Goal: Task Accomplishment & Management: Complete application form

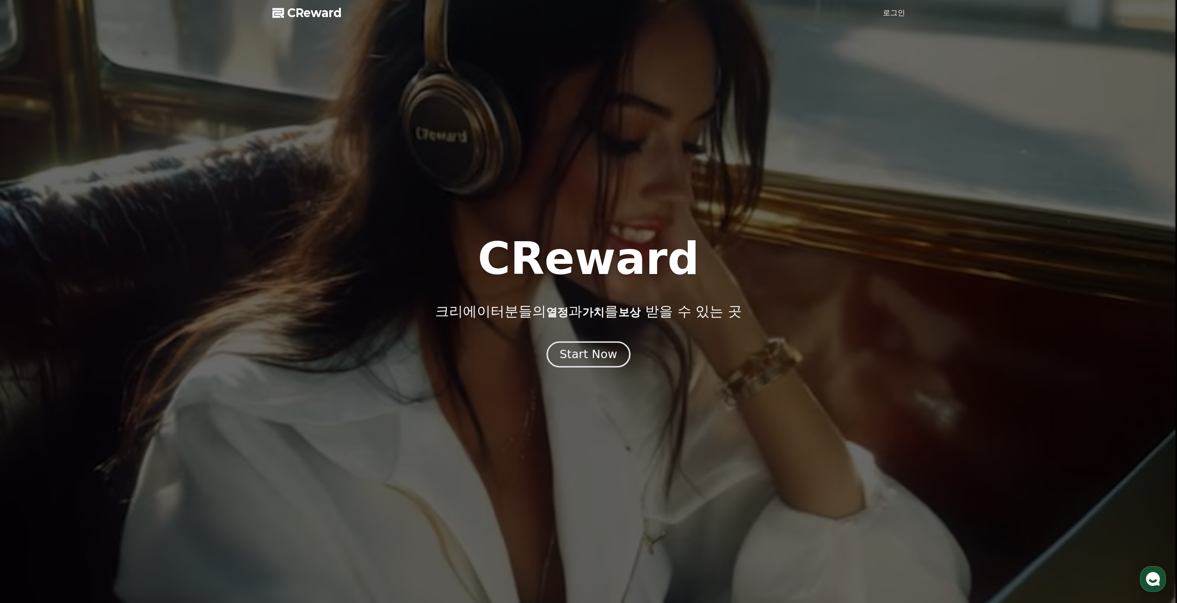
click at [622, 360] on button "Start Now" at bounding box center [589, 354] width 84 height 26
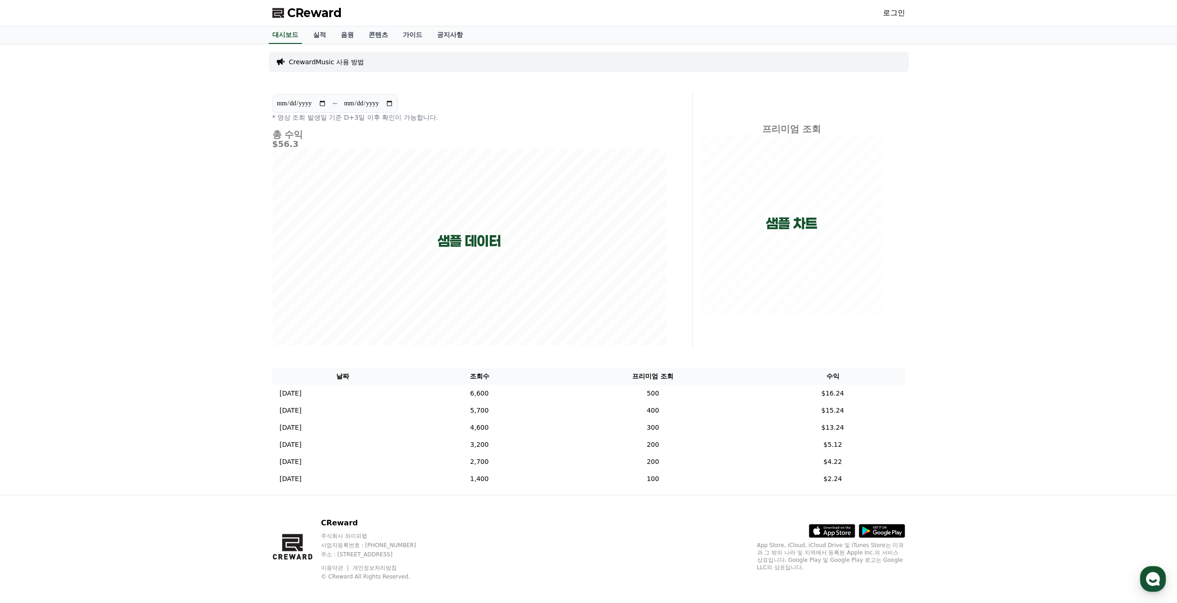
scroll to position [7, 0]
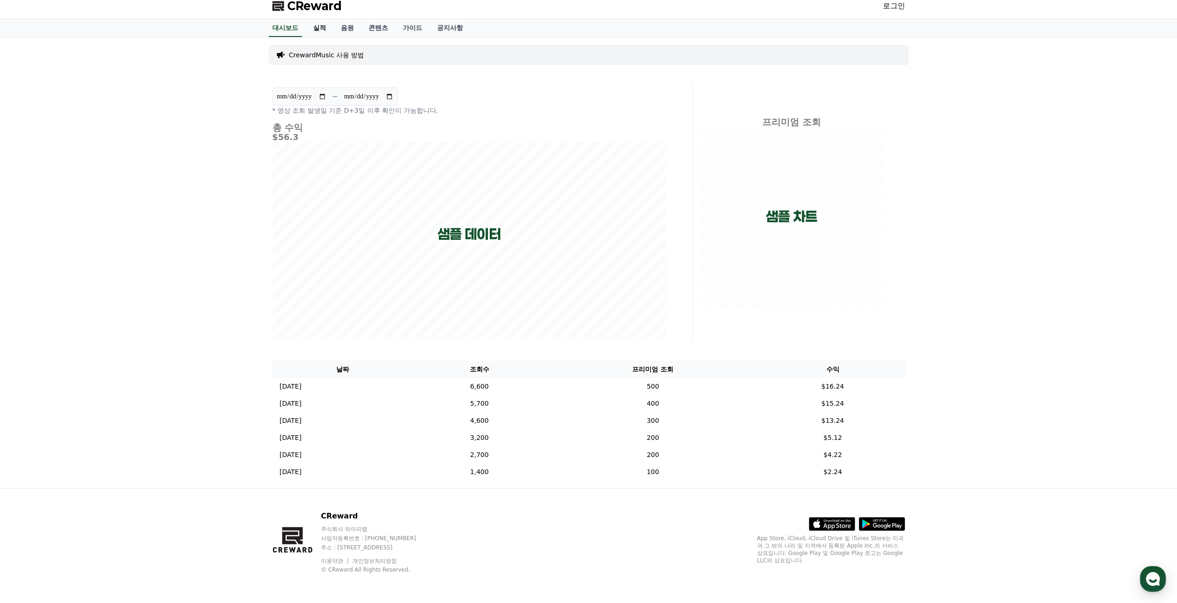
click at [314, 26] on link "실적" at bounding box center [320, 28] width 28 height 18
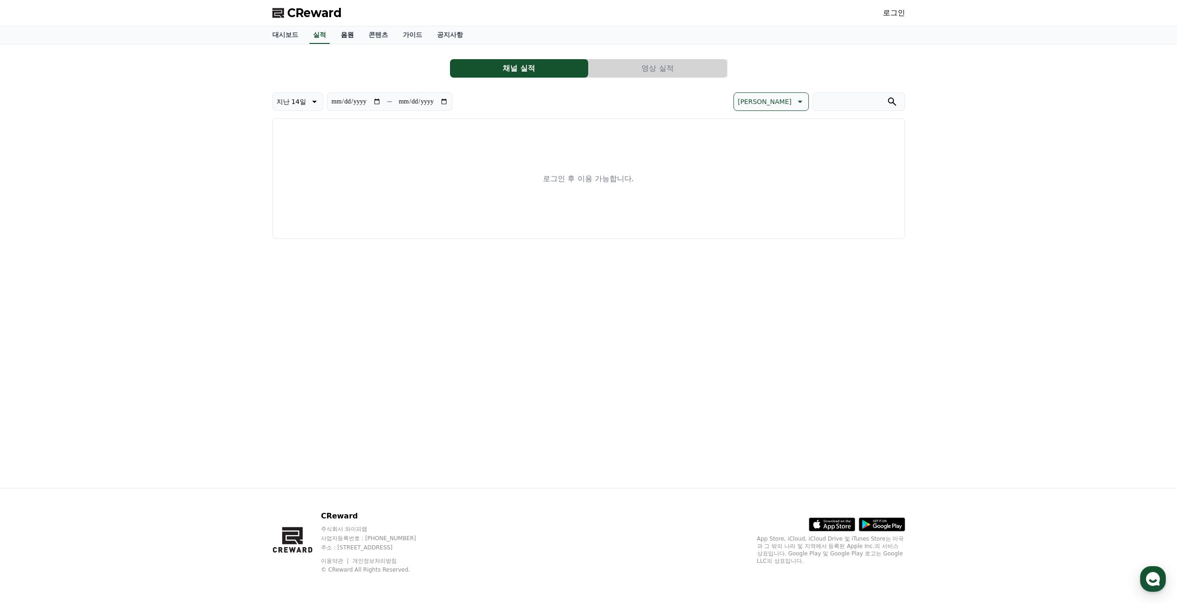
click at [344, 40] on link "음원" at bounding box center [347, 35] width 28 height 18
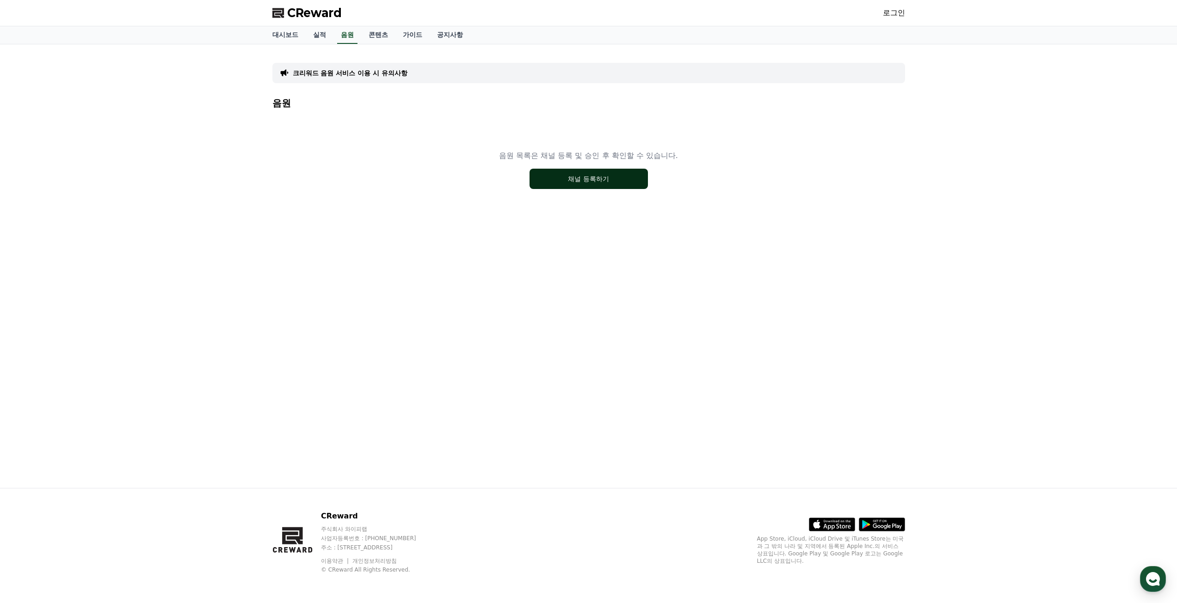
click at [569, 177] on button "채널 등록하기" at bounding box center [588, 179] width 118 height 20
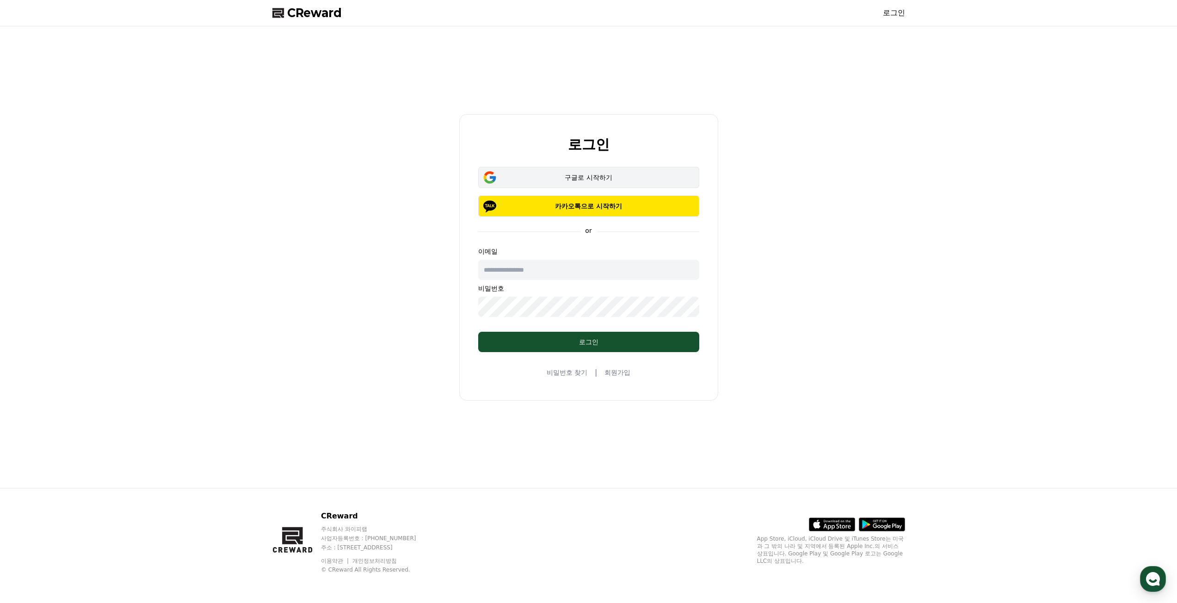
click at [589, 179] on div "구글로 시작하기" at bounding box center [589, 177] width 194 height 9
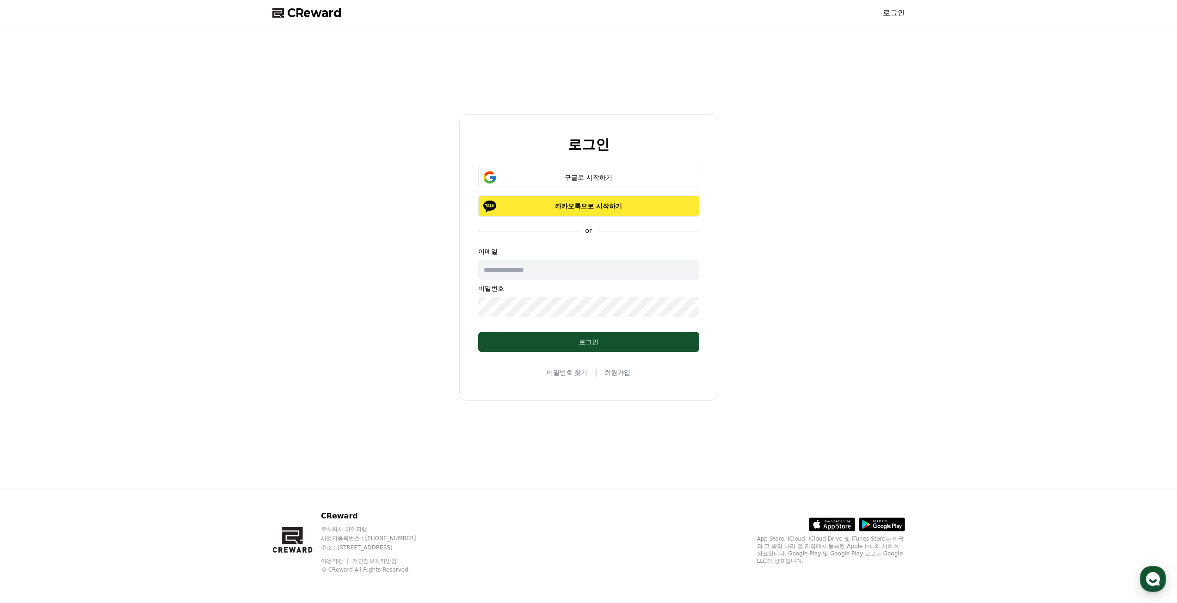
click at [524, 213] on button "카카오톡으로 시작하기" at bounding box center [588, 206] width 221 height 21
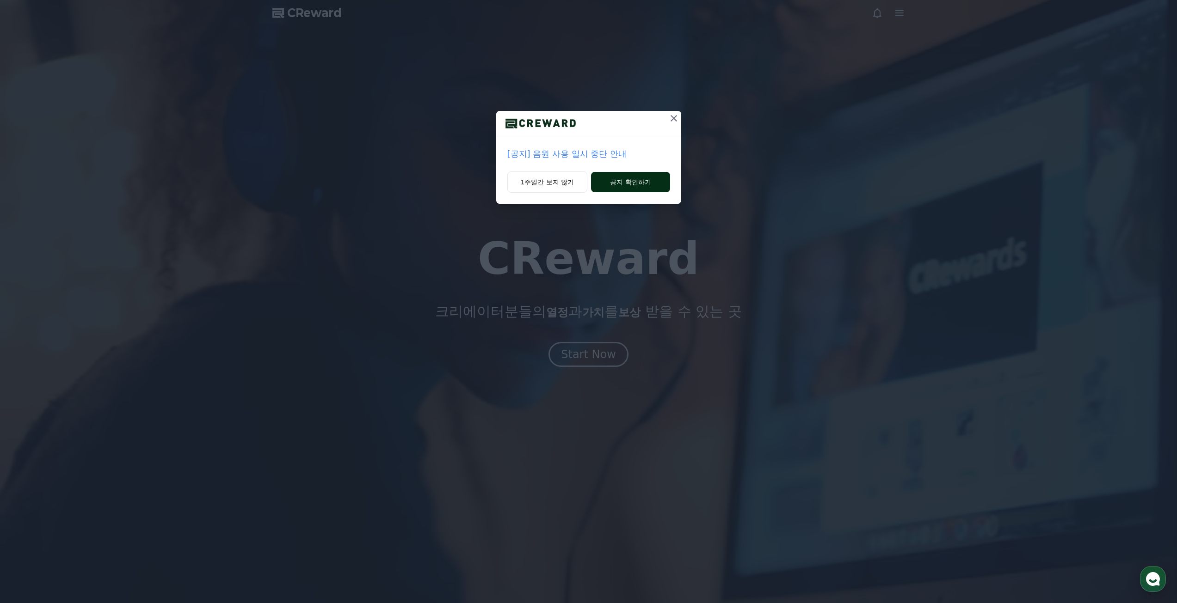
click at [612, 180] on button "공지 확인하기" at bounding box center [630, 182] width 79 height 20
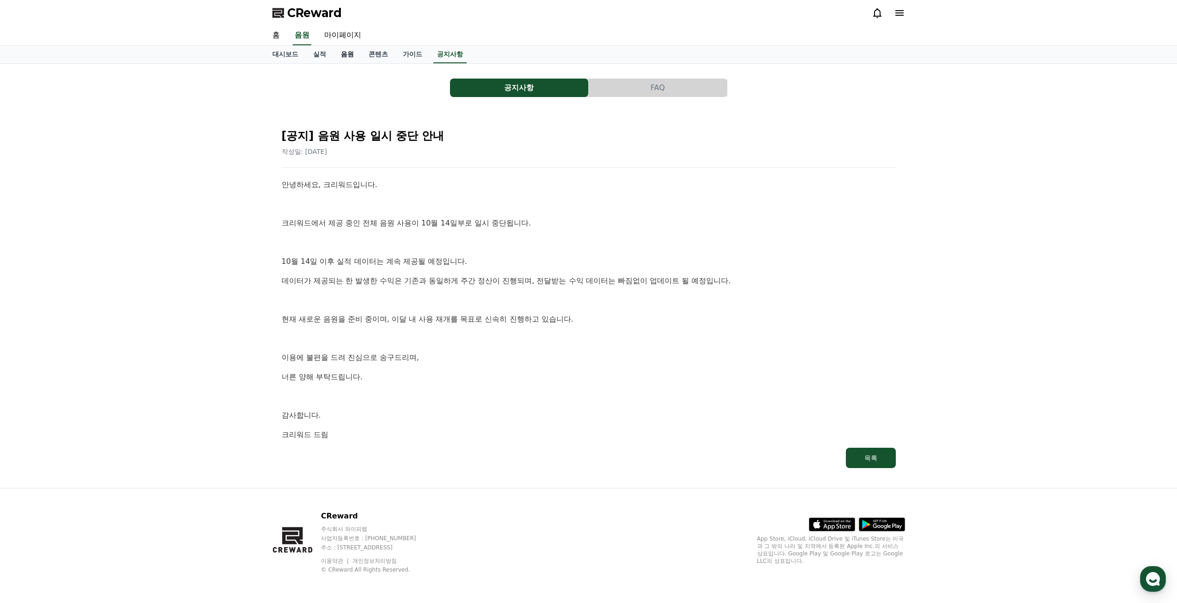
click at [345, 50] on link "음원" at bounding box center [347, 55] width 28 height 18
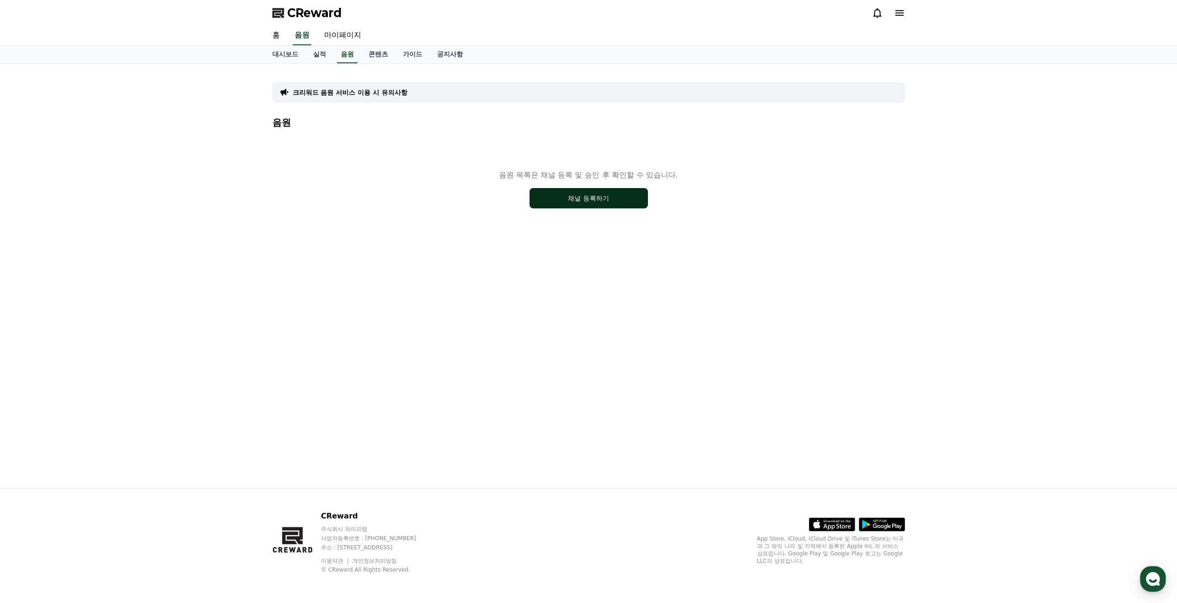
click at [575, 202] on button "채널 등록하기" at bounding box center [588, 198] width 118 height 20
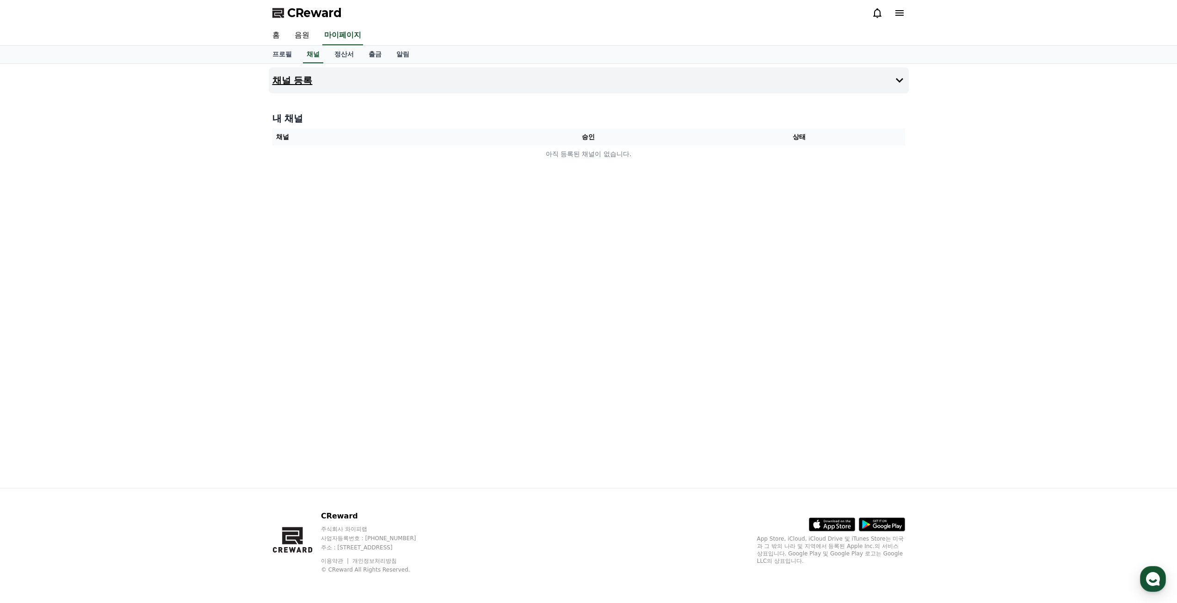
click at [301, 77] on h4 "채널 등록" at bounding box center [292, 80] width 40 height 10
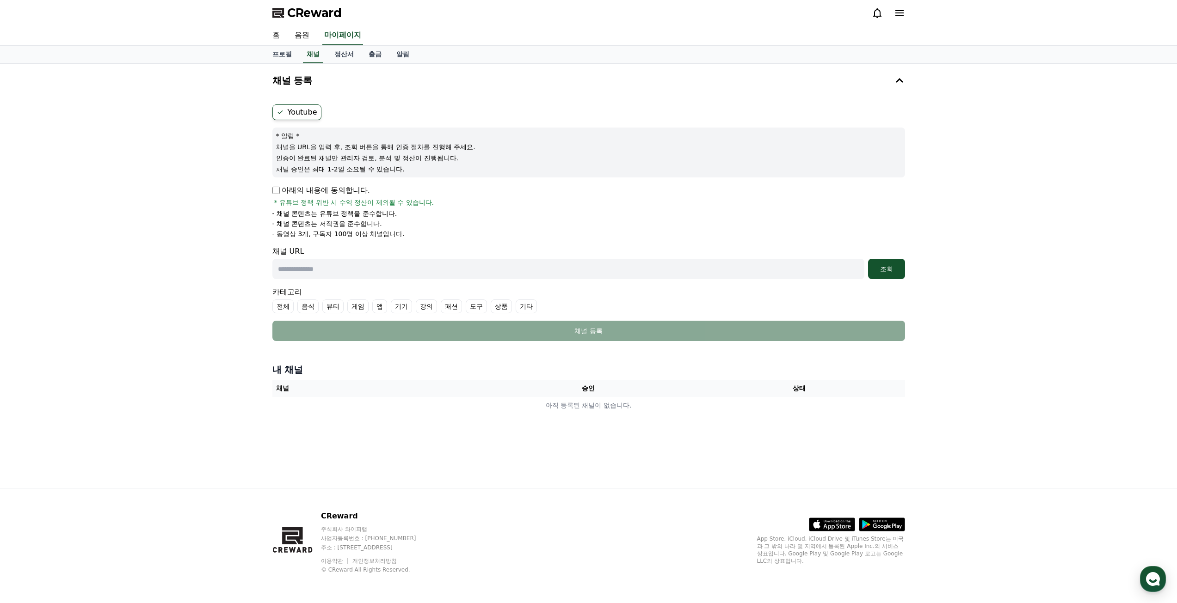
click at [320, 269] on input "text" at bounding box center [568, 269] width 592 height 20
